Goal: Transaction & Acquisition: Book appointment/travel/reservation

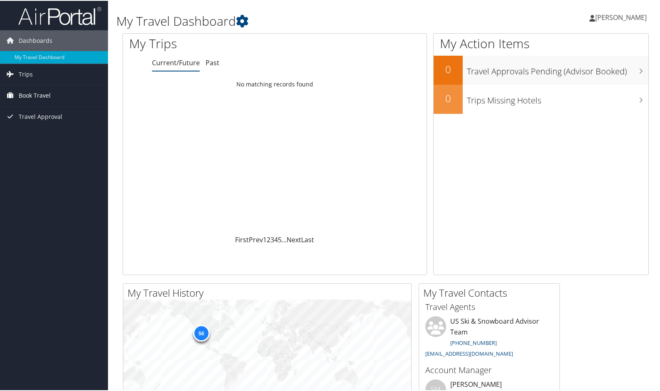
click at [57, 98] on link "Book Travel" at bounding box center [54, 94] width 108 height 21
click at [48, 139] on link "Book/Manage Online Trips" at bounding box center [54, 136] width 108 height 12
